Goal: Transaction & Acquisition: Purchase product/service

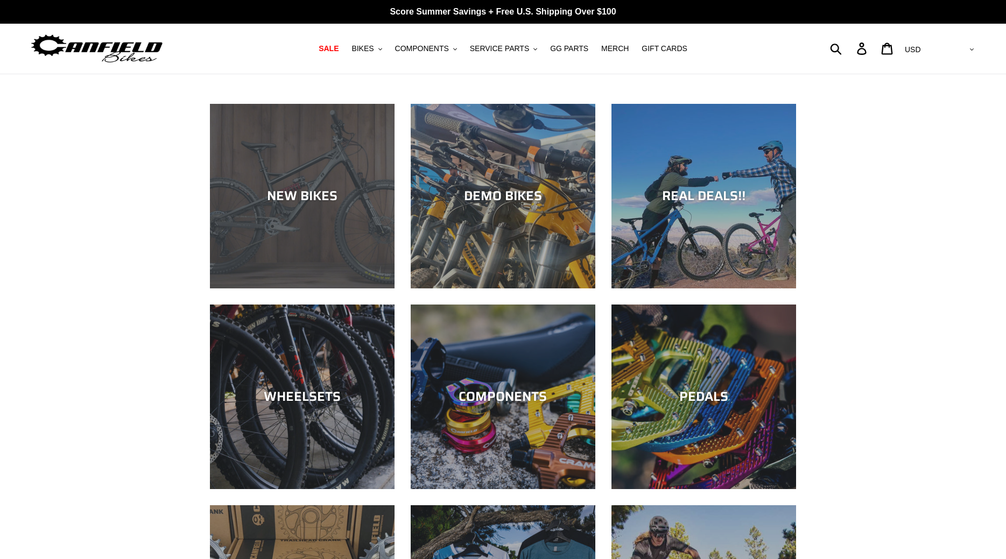
click at [298, 289] on div "NEW BIKES" at bounding box center [302, 289] width 185 height 0
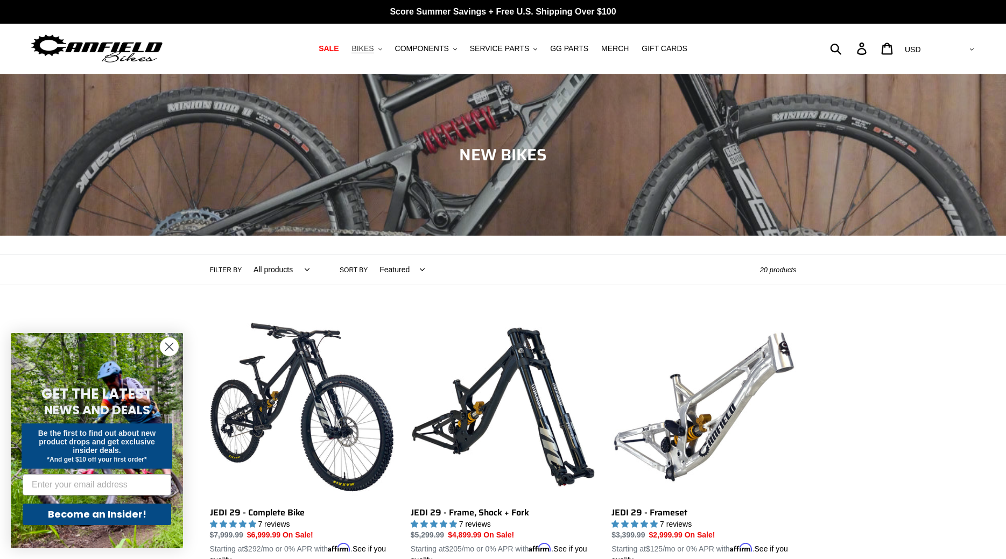
click at [387, 50] on button "BIKES .cls-1{fill:#231f20}" at bounding box center [366, 48] width 41 height 15
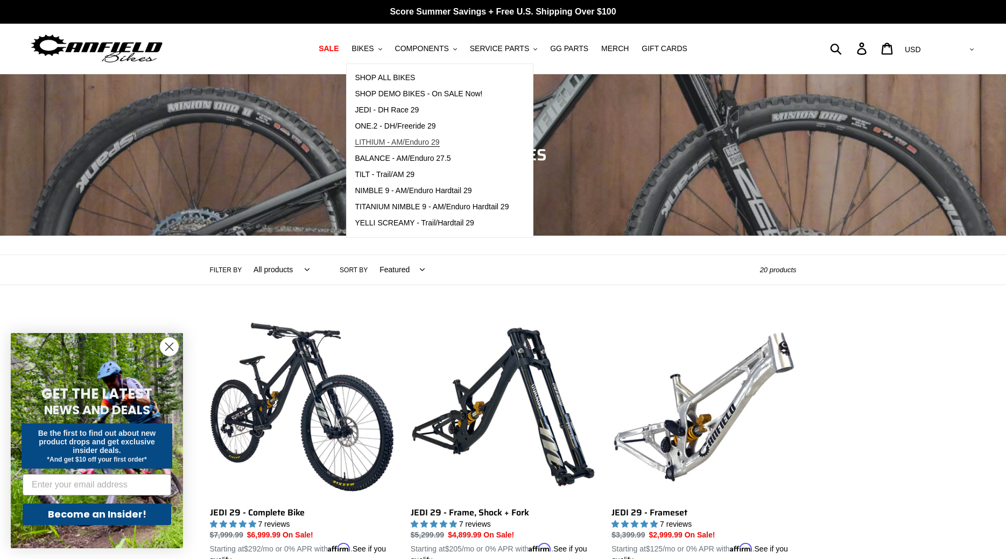
click at [384, 142] on span "LITHIUM - AM/Enduro 29" at bounding box center [397, 142] width 85 height 9
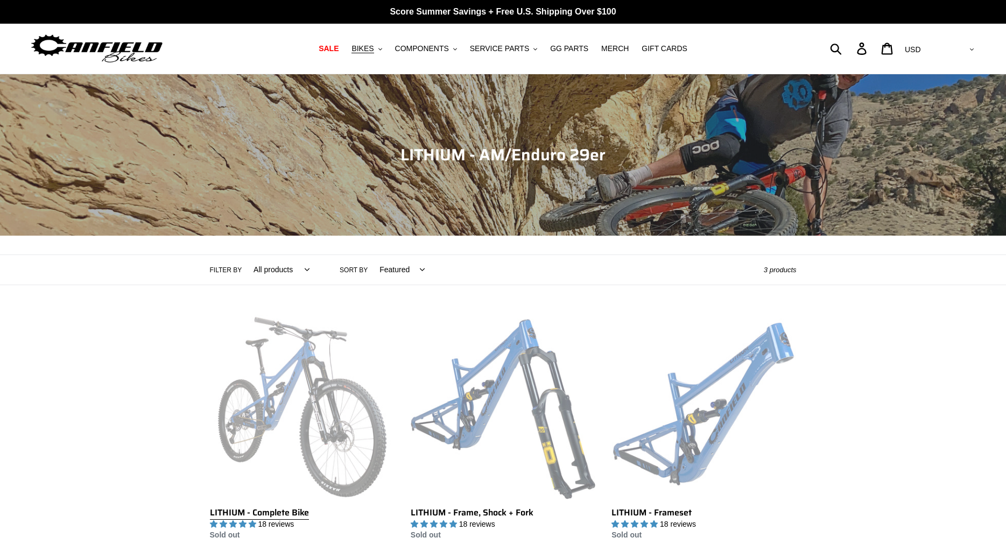
scroll to position [165, 0]
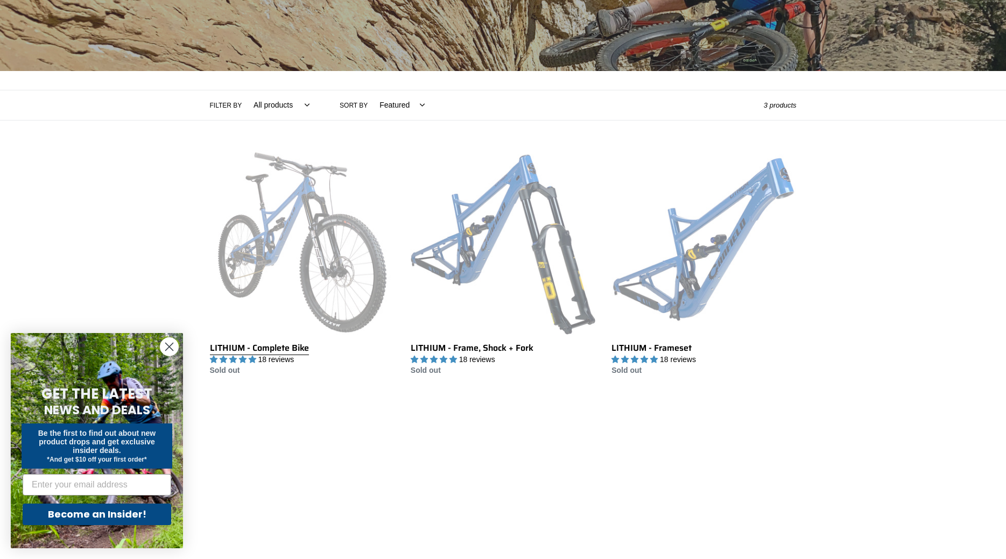
click at [345, 276] on link "LITHIUM - Complete Bike" at bounding box center [302, 263] width 185 height 227
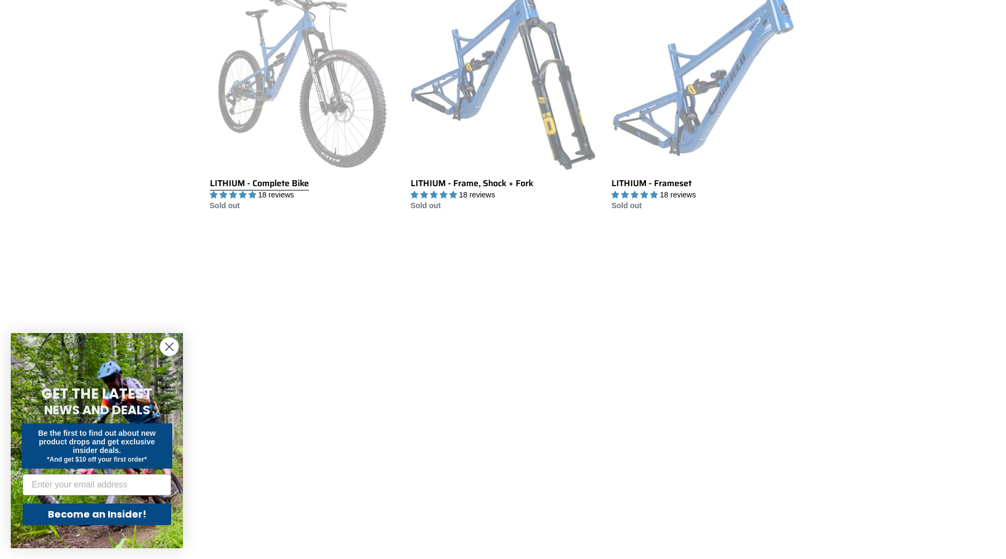
scroll to position [405, 0]
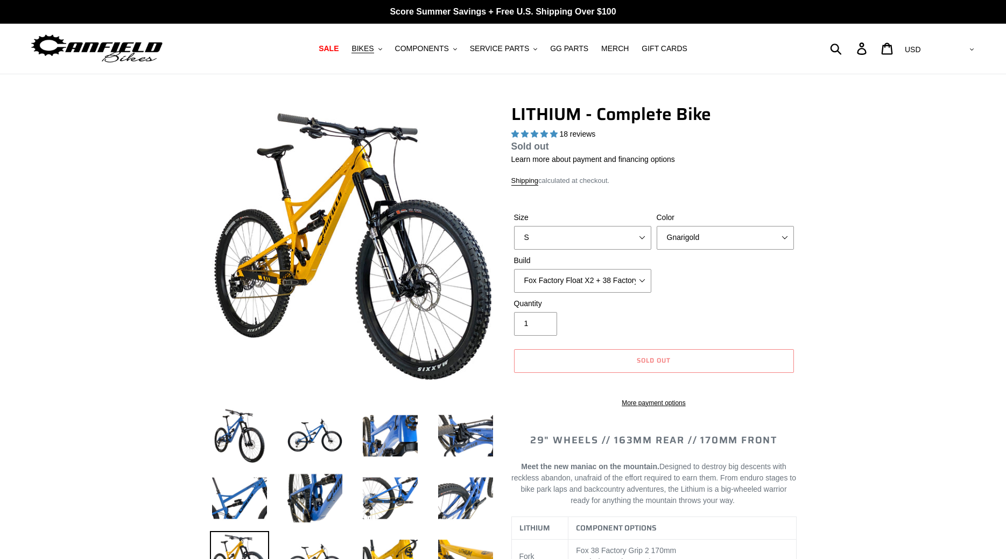
select select "highest-rating"
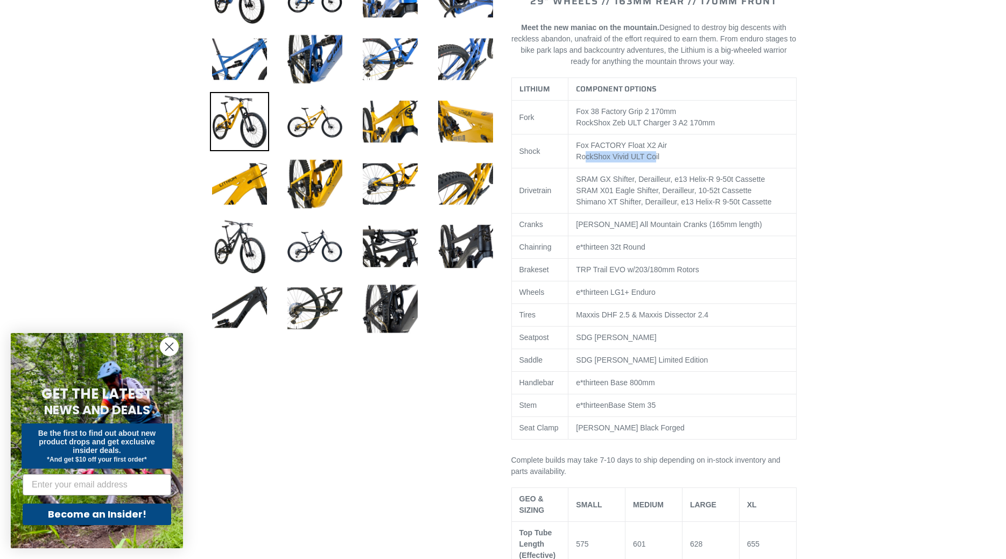
drag, startPoint x: 622, startPoint y: 167, endPoint x: 542, endPoint y: 187, distance: 83.0
click at [571, 166] on td "Fox FACTORY Float X2 Air RockShox Vivid ULT Coil" at bounding box center [682, 152] width 228 height 34
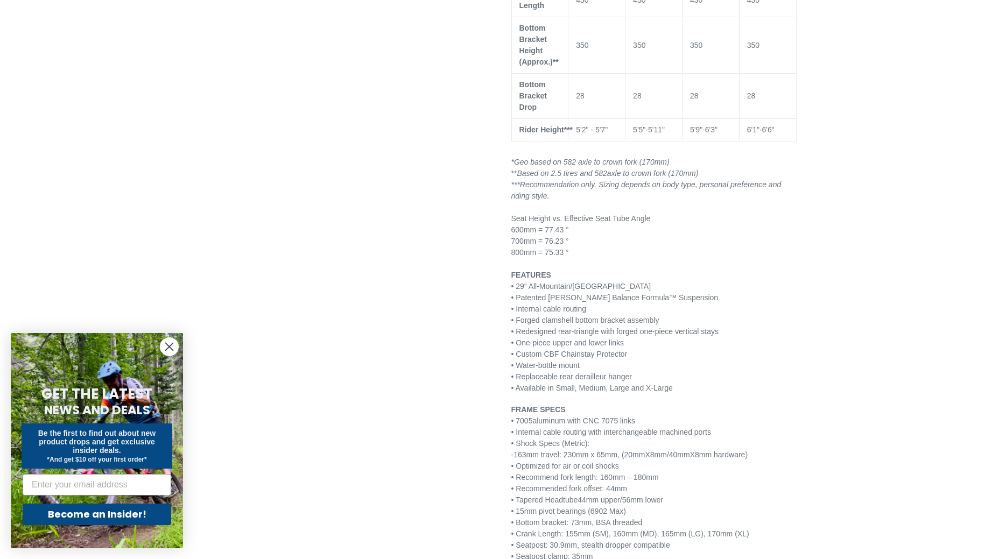
scroll to position [1373, 0]
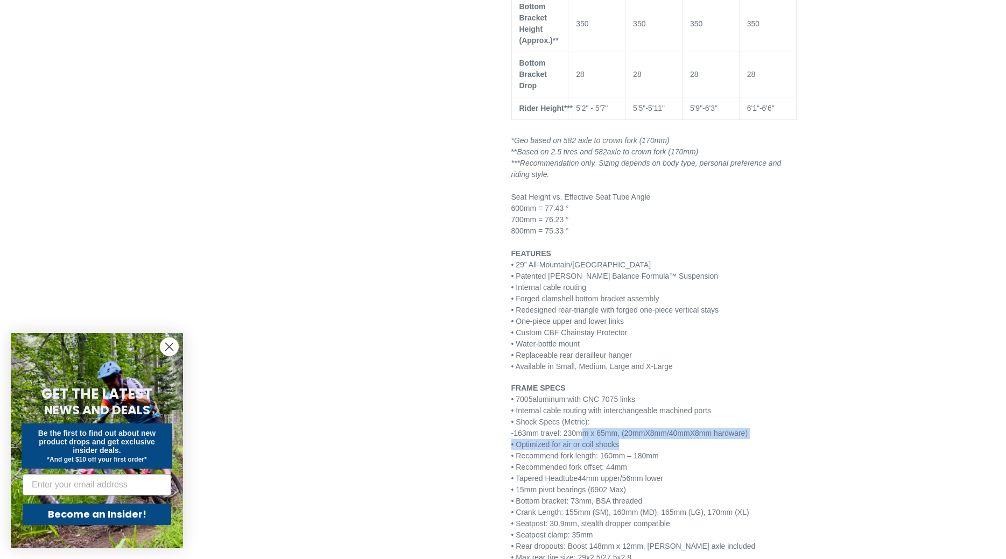
drag, startPoint x: 572, startPoint y: 438, endPoint x: 627, endPoint y: 442, distance: 54.5
click at [627, 442] on p "FRAME SPECS • 7005 aluminum with CNC 7075 links • Internal cable routing with i…" at bounding box center [653, 518] width 285 height 271
click at [398, 320] on div at bounding box center [495, 24] width 603 height 2587
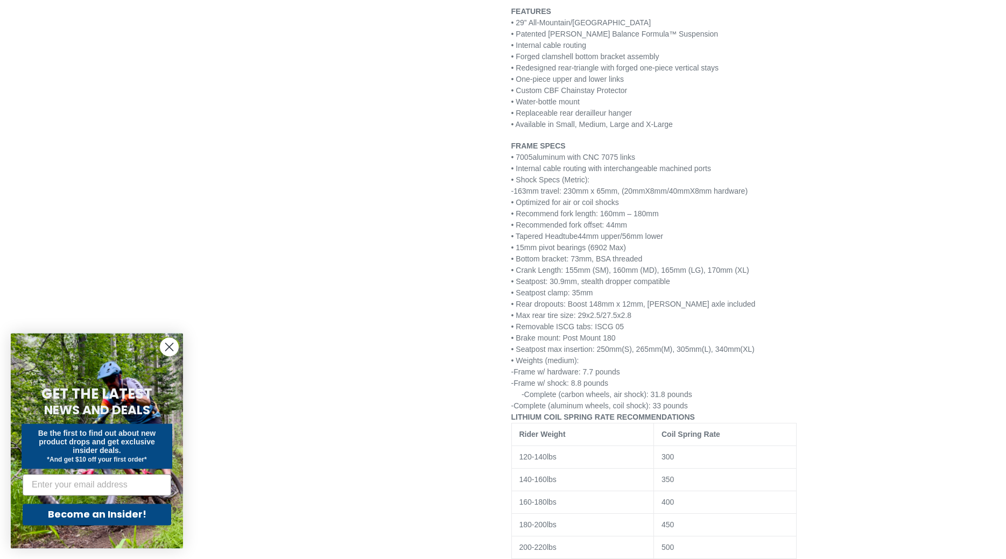
scroll to position [1592, 0]
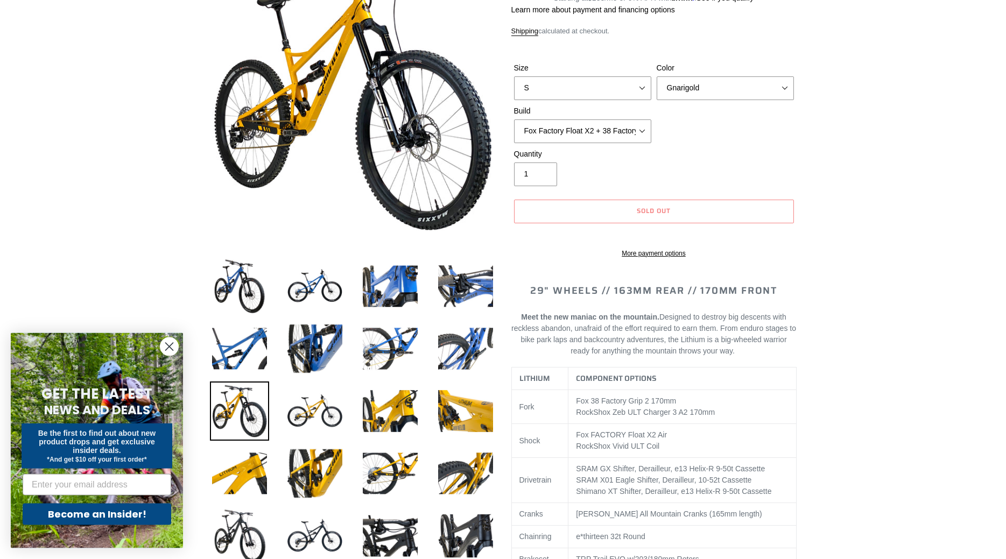
scroll to position [0, 0]
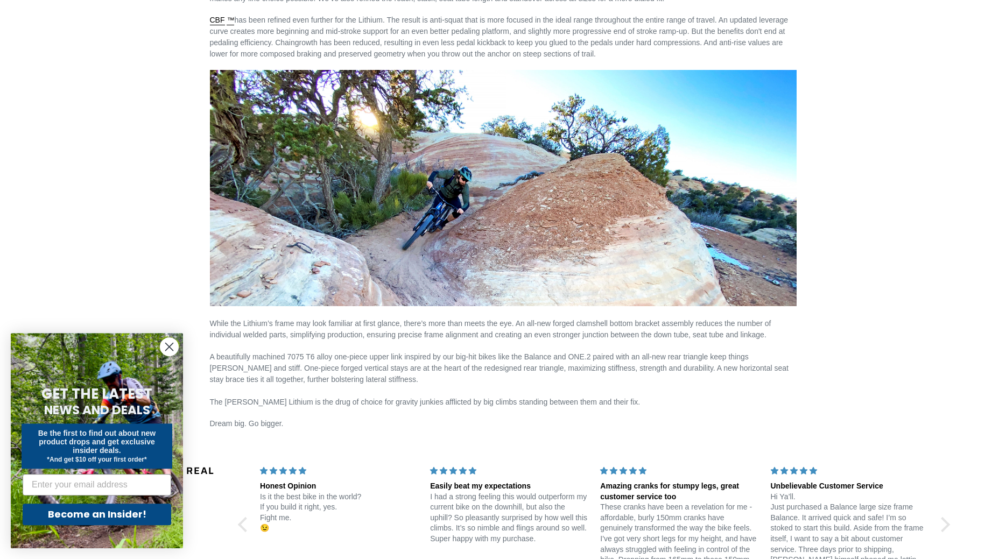
scroll to position [1410, 0]
